Goal: Transaction & Acquisition: Purchase product/service

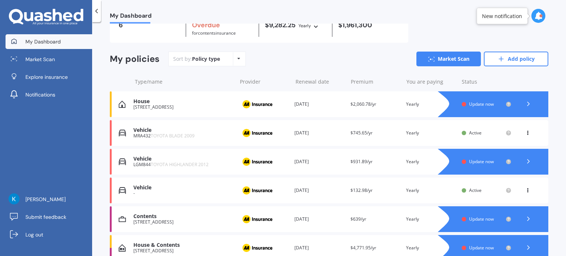
scroll to position [77, 0]
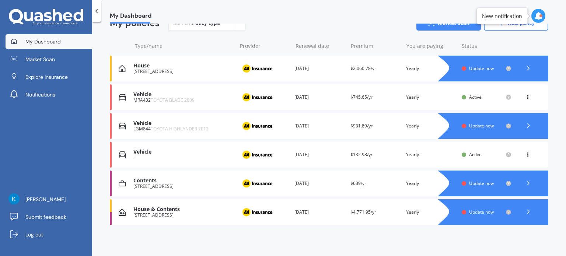
click at [193, 212] on div "House & Contents" at bounding box center [183, 209] width 100 height 6
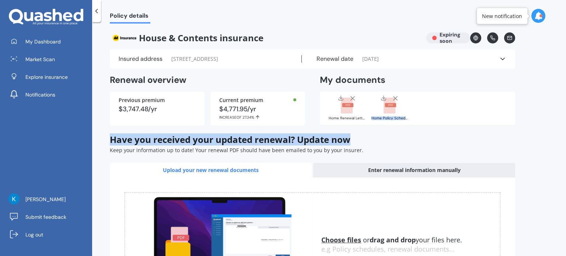
drag, startPoint x: 566, startPoint y: 87, endPoint x: 560, endPoint y: 135, distance: 47.9
click at [560, 135] on div "Policy details House & Contents insurance Expiring soon Insured address [STREET…" at bounding box center [329, 141] width 474 height 234
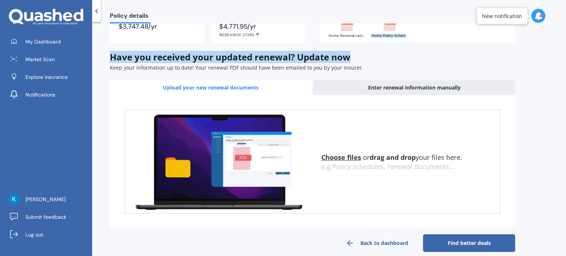
scroll to position [84, 0]
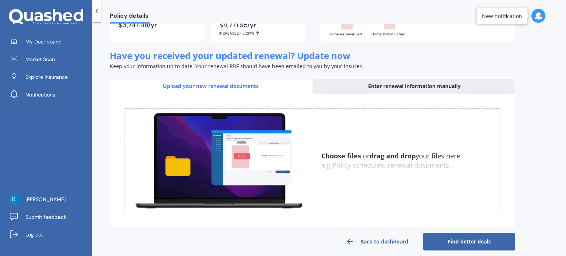
click at [350, 155] on u "Choose files" at bounding box center [341, 156] width 40 height 9
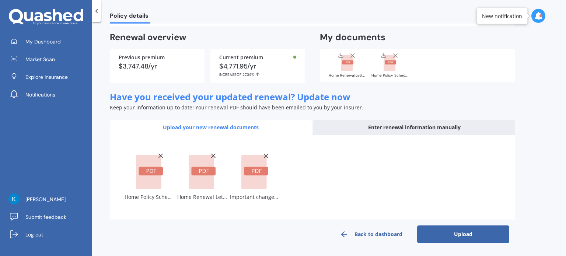
click at [472, 240] on button "Upload" at bounding box center [463, 235] width 92 height 18
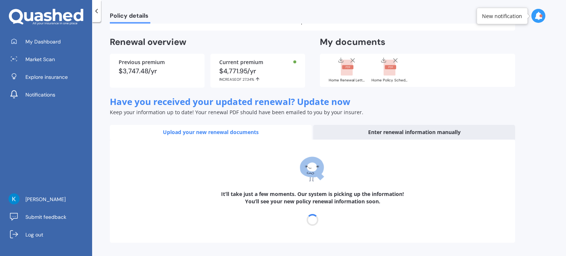
scroll to position [38, 0]
select select "18"
select select "09"
select select "2026"
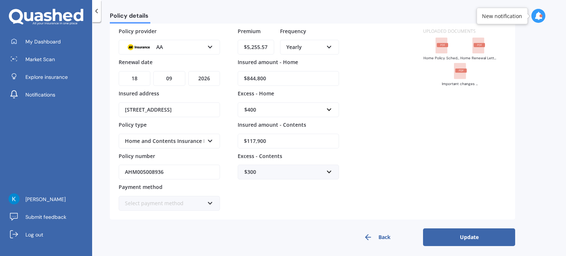
scroll to position [60, 0]
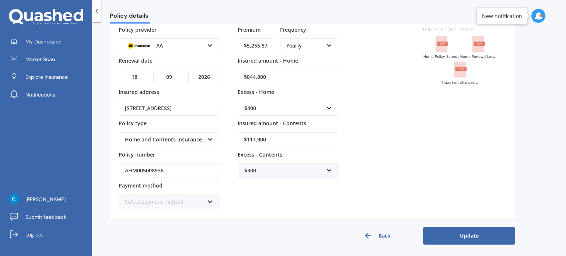
click at [209, 203] on div "Select payment method Direct debit - bank account Direct debit - credit/debit c…" at bounding box center [169, 202] width 101 height 15
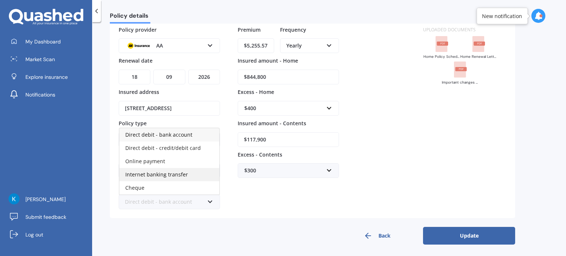
click at [187, 174] on div "Internet banking transfer" at bounding box center [169, 174] width 100 height 13
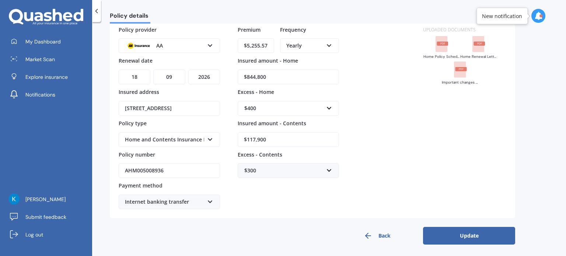
click at [482, 239] on button "Update" at bounding box center [469, 236] width 92 height 18
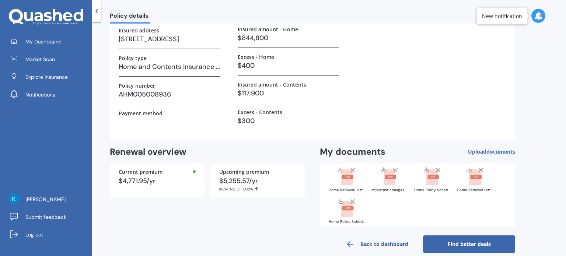
scroll to position [84, 0]
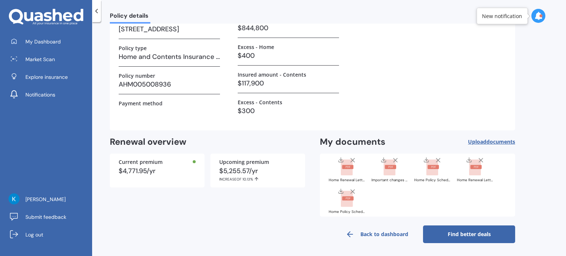
click at [473, 234] on link "Find better deals" at bounding box center [469, 235] width 92 height 18
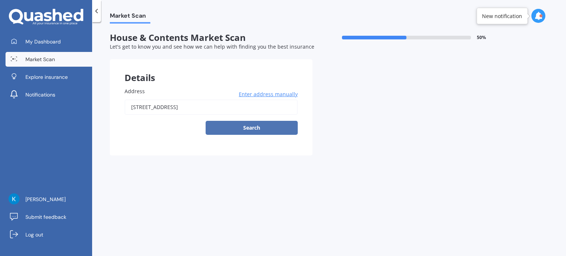
click at [260, 132] on button "Search" at bounding box center [252, 128] width 92 height 14
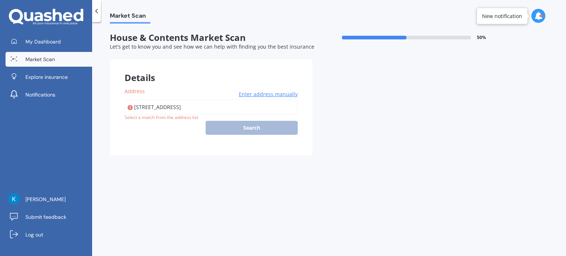
type input "[STREET_ADDRESS]"
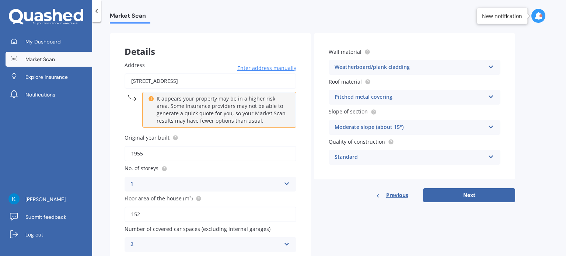
scroll to position [6, 0]
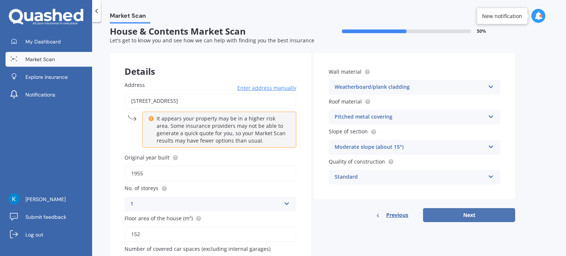
click at [470, 218] on button "Next" at bounding box center [469, 215] width 92 height 14
select select "02"
select select "07"
select select "1980"
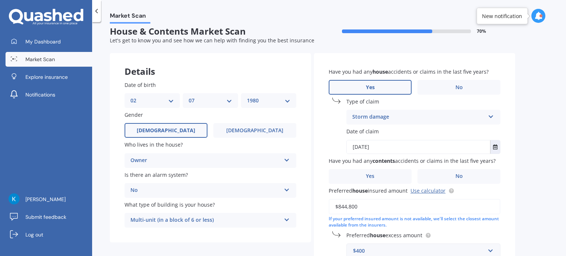
scroll to position [0, 0]
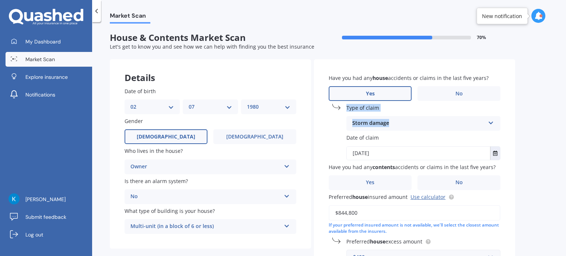
drag, startPoint x: 566, startPoint y: 74, endPoint x: 560, endPoint y: 112, distance: 38.7
click at [560, 112] on div "Market Scan House & Contents Market Scan 70 % Let's get to know you and see how…" at bounding box center [329, 141] width 474 height 234
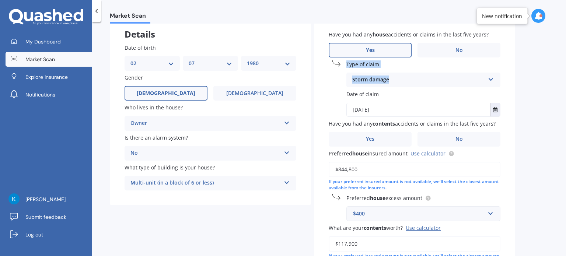
scroll to position [44, 0]
click at [558, 116] on div "Market Scan House & Contents Market Scan 70 % Let's get to know you and see how…" at bounding box center [329, 141] width 474 height 234
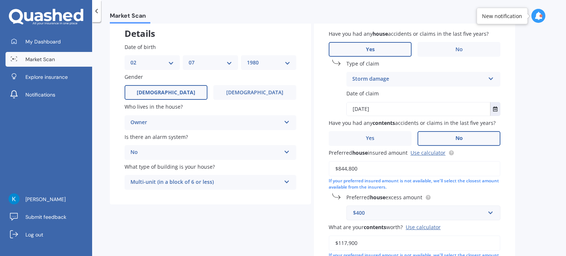
click at [450, 138] on label "No" at bounding box center [459, 138] width 83 height 15
click at [0, 0] on input "No" at bounding box center [0, 0] width 0 height 0
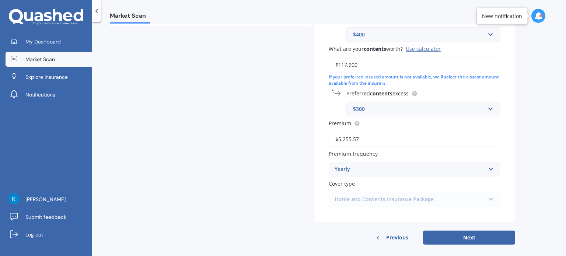
scroll to position [230, 0]
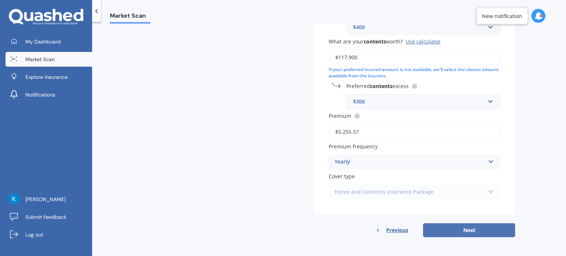
click at [474, 232] on button "Next" at bounding box center [469, 230] width 92 height 14
select select "02"
select select "07"
select select "1980"
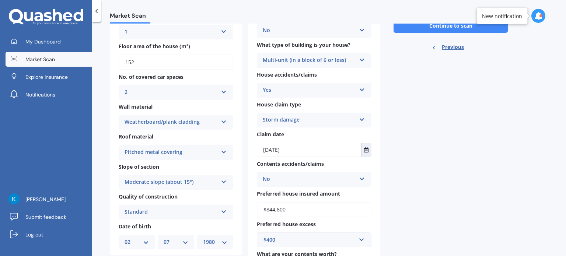
scroll to position [0, 0]
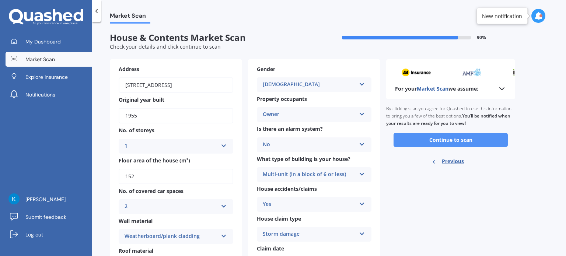
click at [463, 141] on button "Continue to scan" at bounding box center [451, 140] width 114 height 14
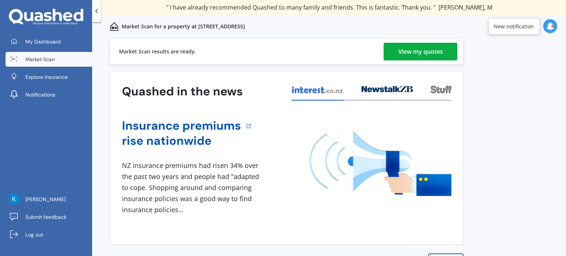
click at [423, 51] on div "View my quotes" at bounding box center [421, 52] width 45 height 18
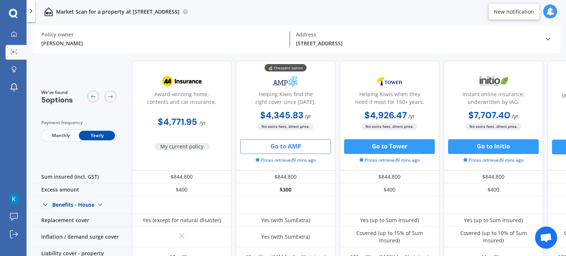
click at [277, 146] on button "Go to AMP" at bounding box center [285, 146] width 91 height 15
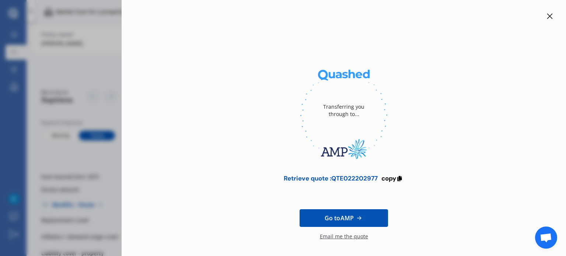
click at [547, 13] on icon at bounding box center [550, 16] width 6 height 6
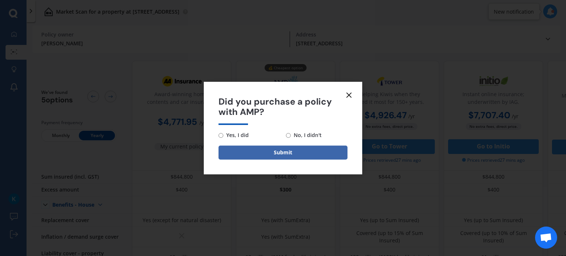
click at [352, 96] on icon at bounding box center [349, 95] width 9 height 9
